Goal: Task Accomplishment & Management: Manage account settings

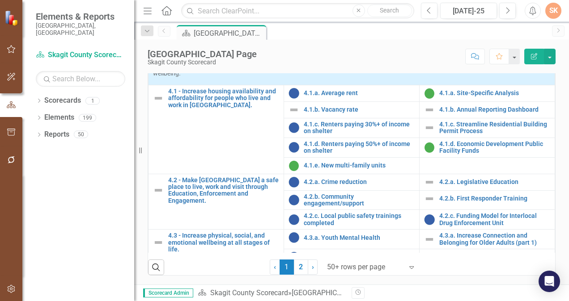
scroll to position [913, 0]
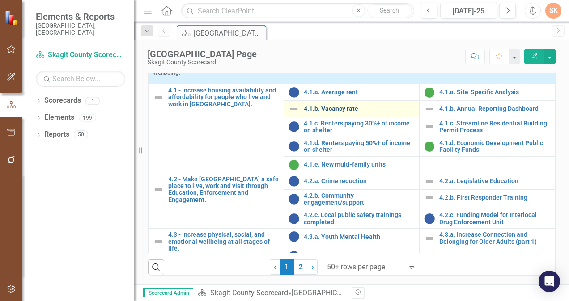
click at [334, 111] on link "4.1.b. Vacancy rate" at bounding box center [358, 108] width 111 height 7
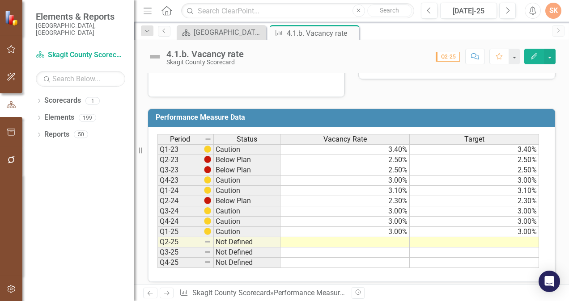
scroll to position [375, 0]
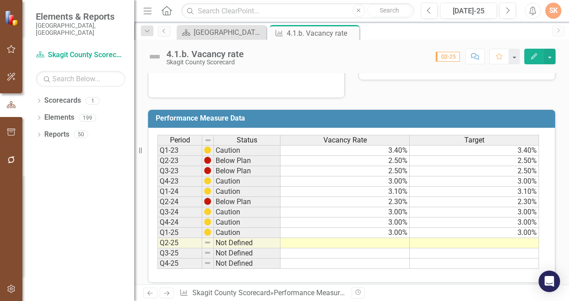
click at [396, 239] on td at bounding box center [344, 243] width 129 height 10
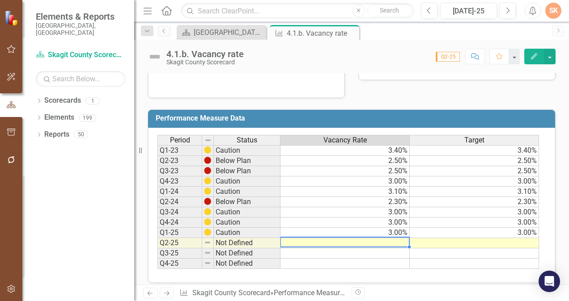
click at [396, 239] on td at bounding box center [344, 243] width 129 height 10
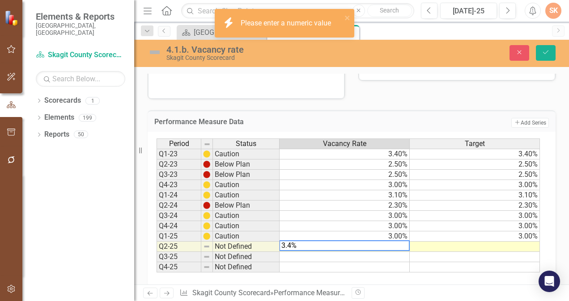
click at [467, 117] on td "Add Add Series" at bounding box center [489, 123] width 117 height 12
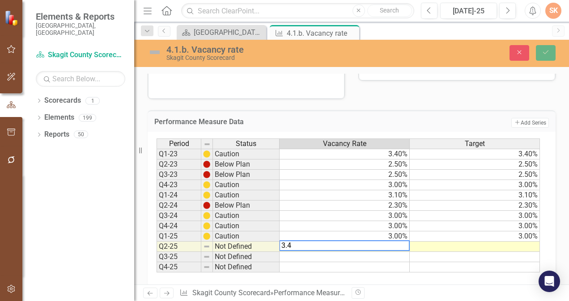
type textarea "3.4"
click at [476, 99] on div "Performance Measure Data Add Add Series Period Status Vacancy Rate Target Q1-23…" at bounding box center [351, 192] width 421 height 187
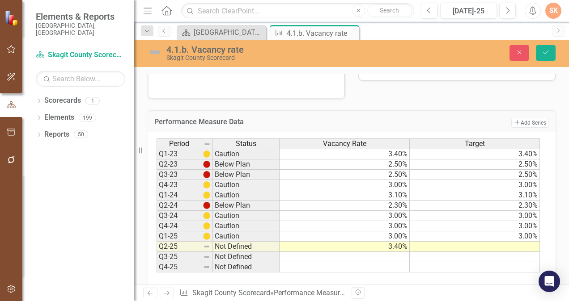
click at [440, 243] on td at bounding box center [474, 247] width 130 height 10
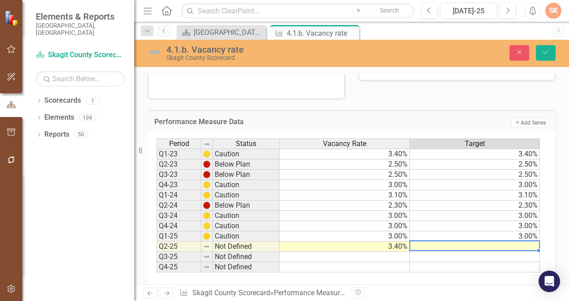
click at [440, 243] on td at bounding box center [474, 247] width 130 height 10
type textarea "3.4"
click at [546, 55] on button "Save" at bounding box center [545, 53] width 20 height 16
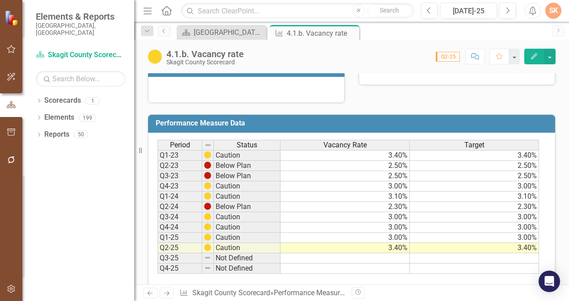
scroll to position [372, 0]
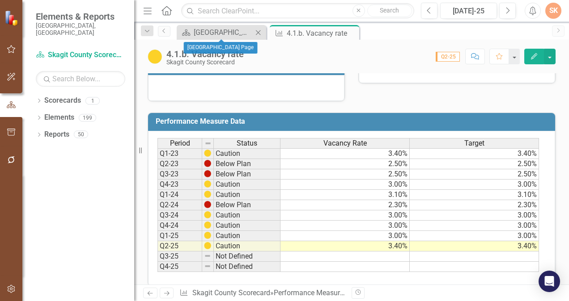
click at [219, 38] on div "Scorecard [GEOGRAPHIC_DATA] Page Close" at bounding box center [221, 32] width 89 height 15
click at [223, 32] on div "[GEOGRAPHIC_DATA] Page" at bounding box center [223, 32] width 59 height 11
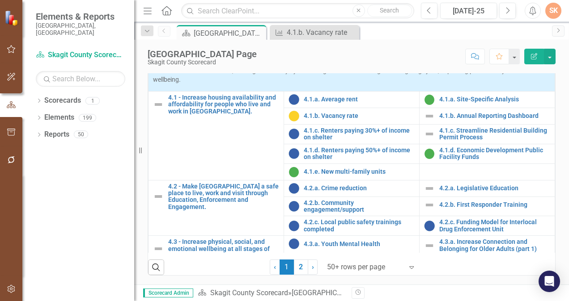
scroll to position [910, 0]
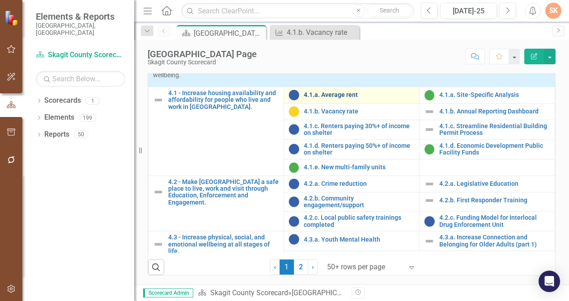
click at [325, 98] on link "4.1.a. Average rent" at bounding box center [358, 95] width 111 height 7
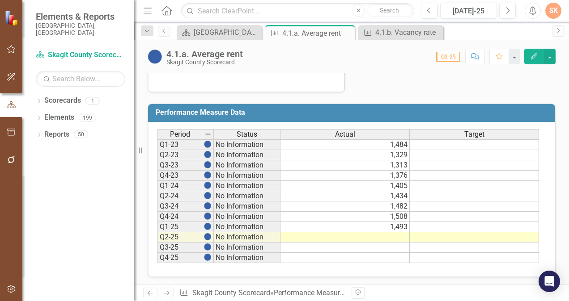
scroll to position [364, 0]
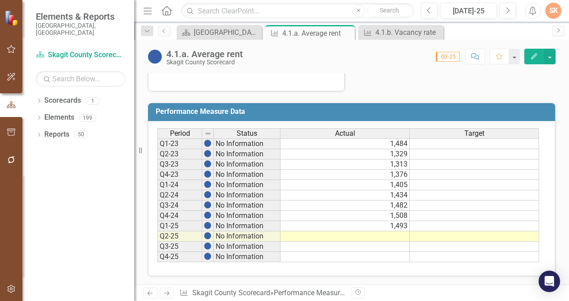
click at [400, 232] on td at bounding box center [344, 237] width 129 height 10
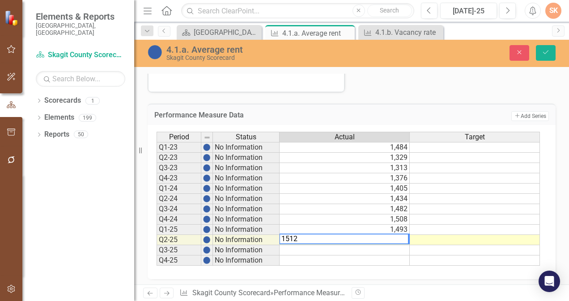
type textarea "1512"
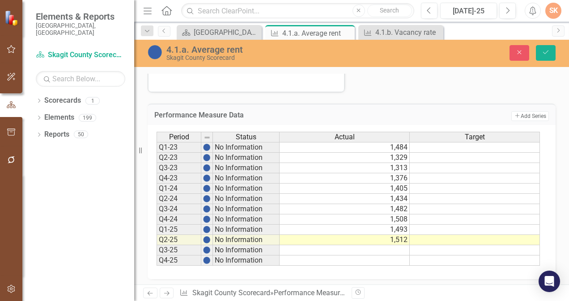
click at [482, 93] on div "Performance Measure Data Add Add Series Period Status Actual Target Q1-23 No In…" at bounding box center [351, 186] width 421 height 187
click at [548, 51] on icon "submit" at bounding box center [545, 53] width 5 height 4
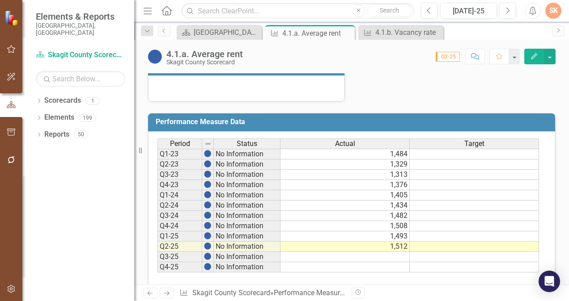
scroll to position [356, 0]
